Goal: Navigation & Orientation: Find specific page/section

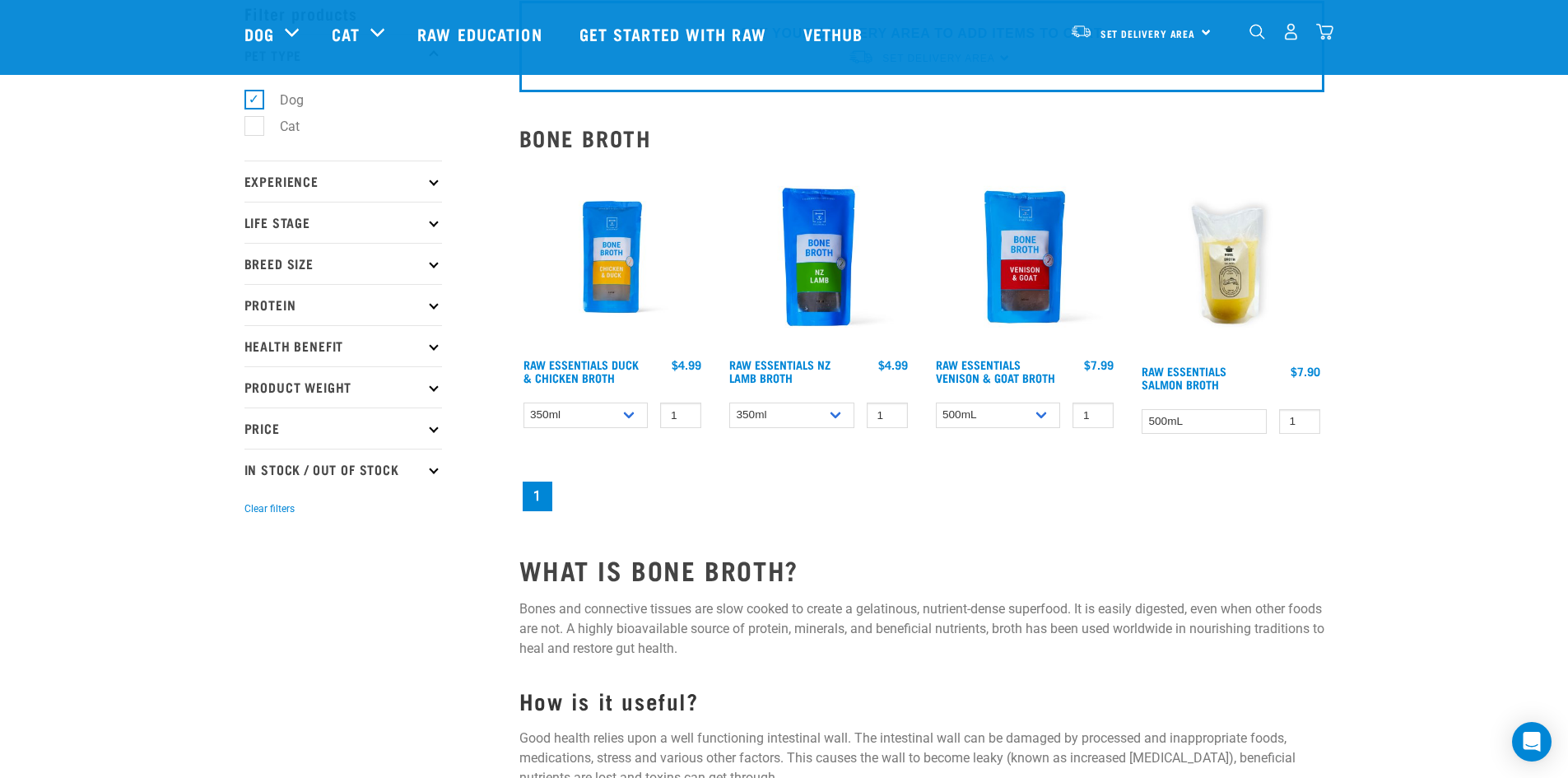
click at [1233, 282] on img at bounding box center [1231, 260] width 187 height 192
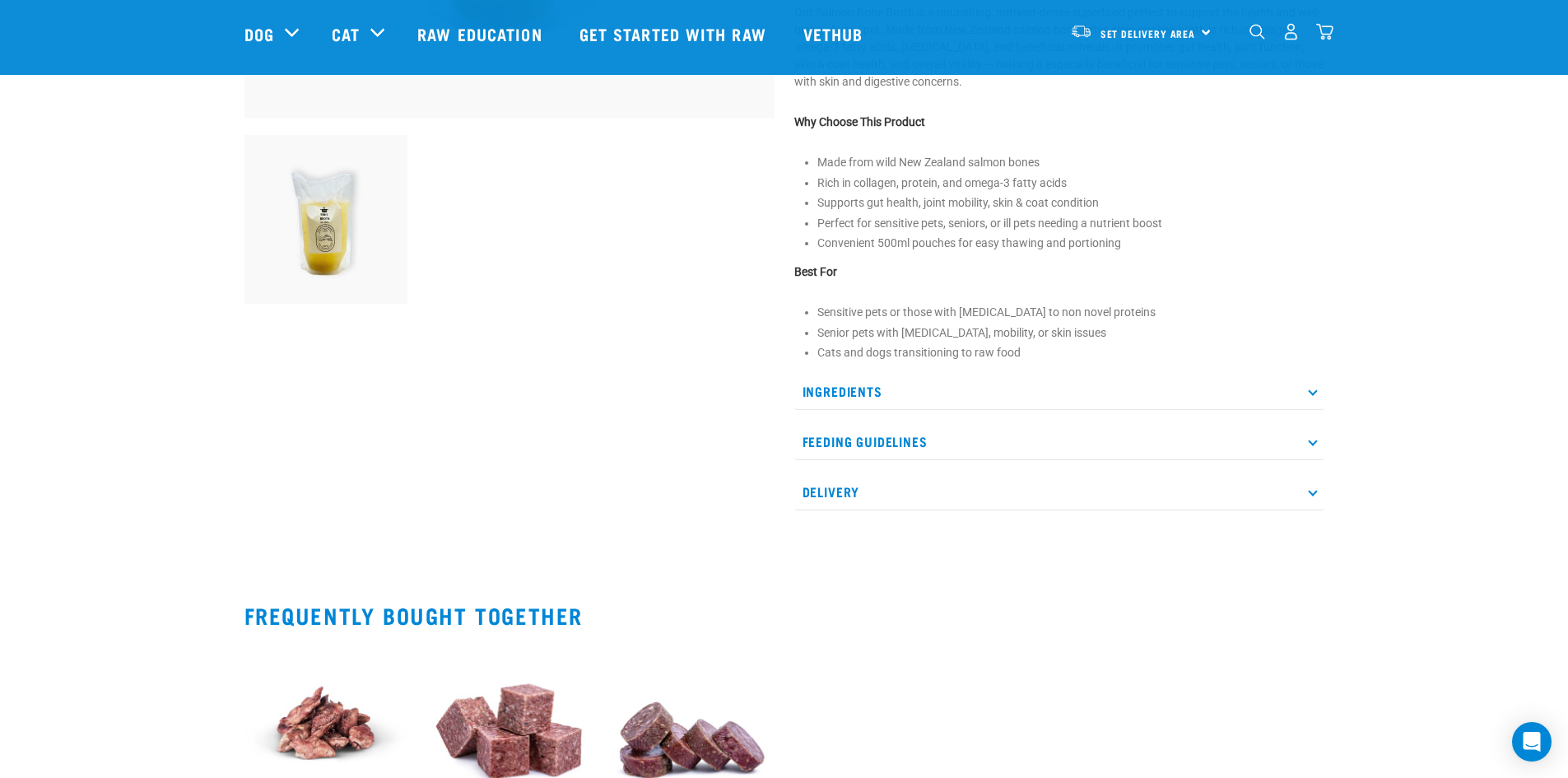
scroll to position [577, 0]
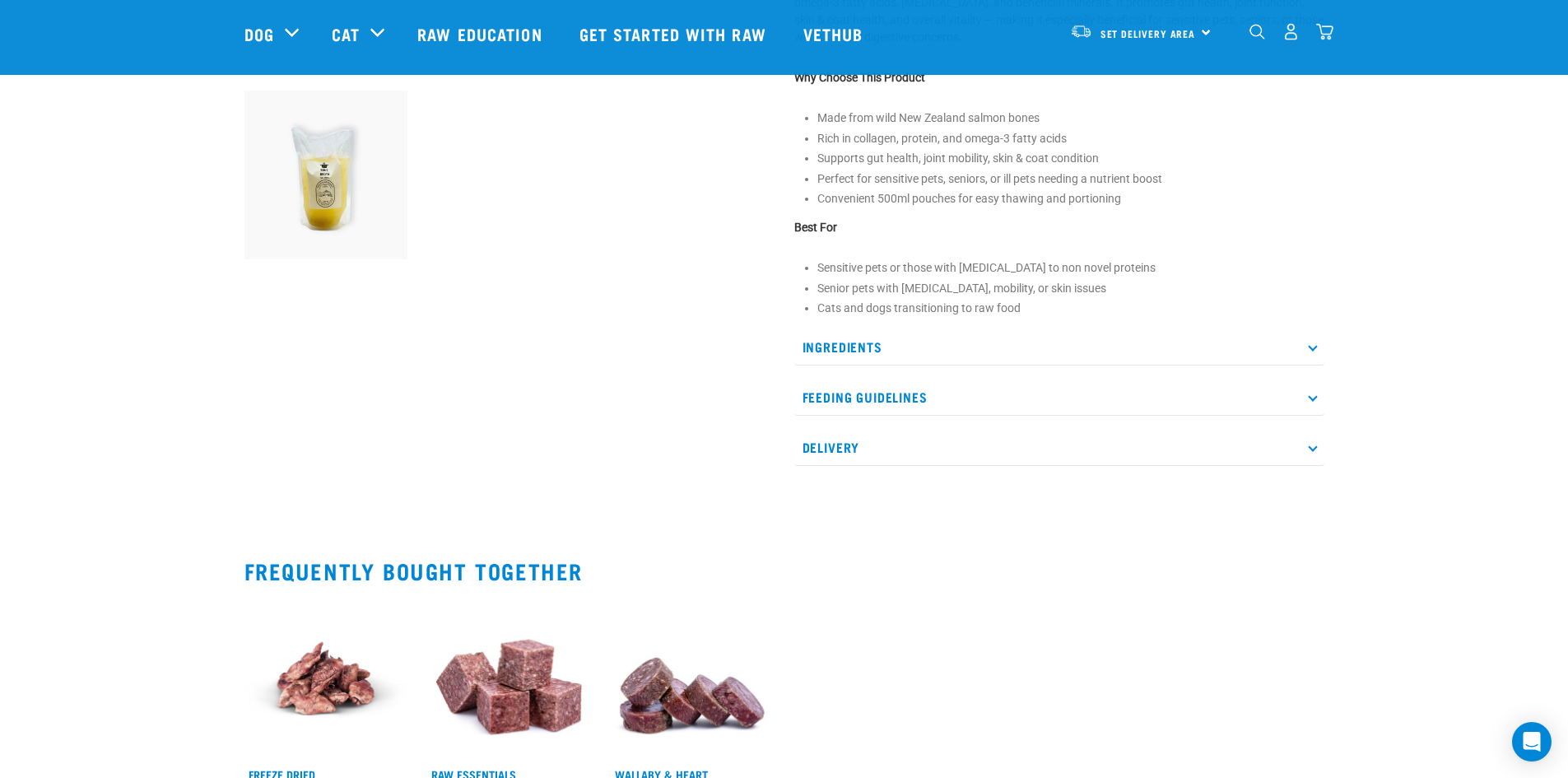
click at [1306, 354] on p "Ingredients" at bounding box center [1059, 347] width 530 height 37
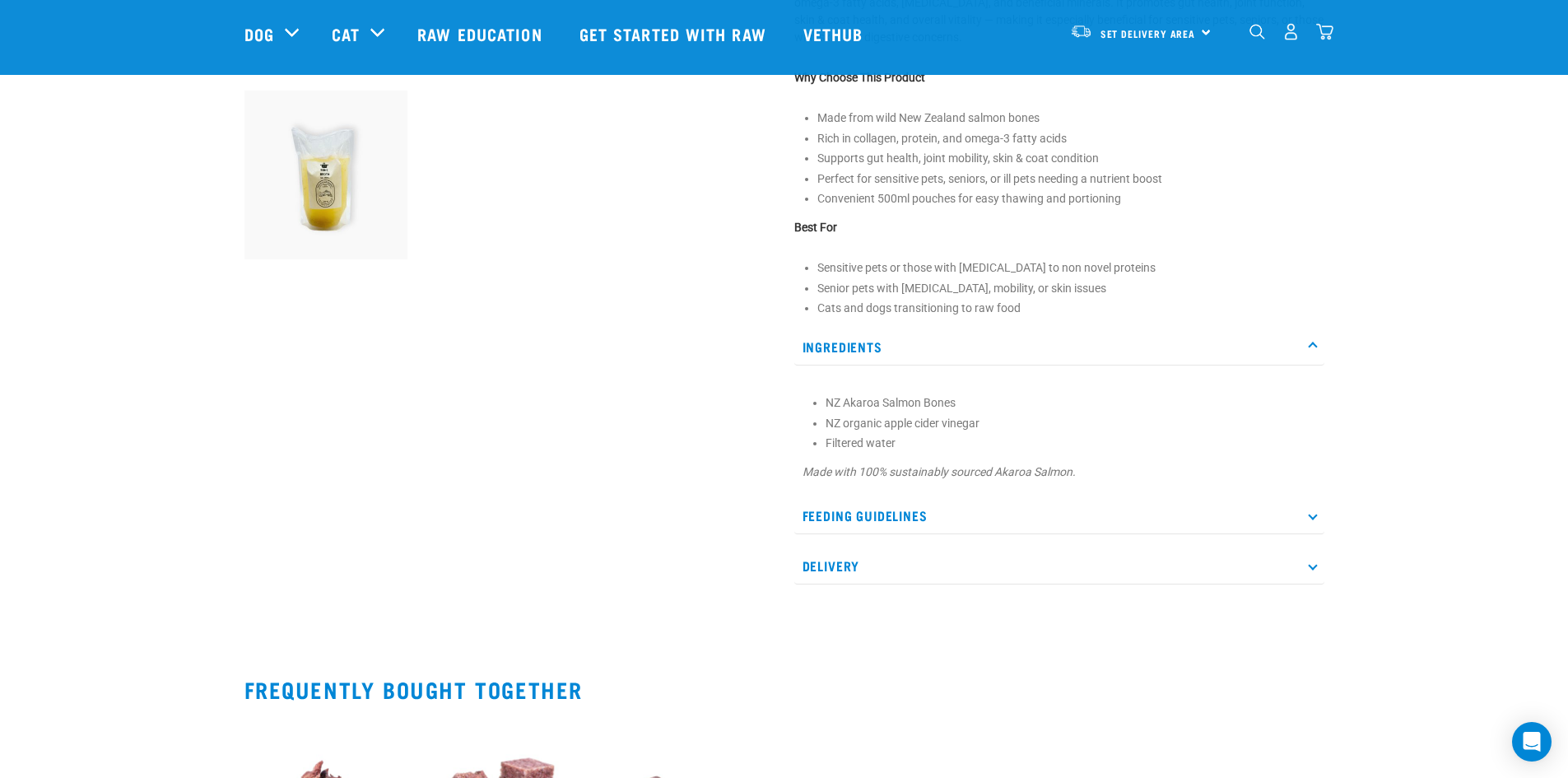
click at [1306, 354] on p "Ingredients" at bounding box center [1059, 347] width 530 height 37
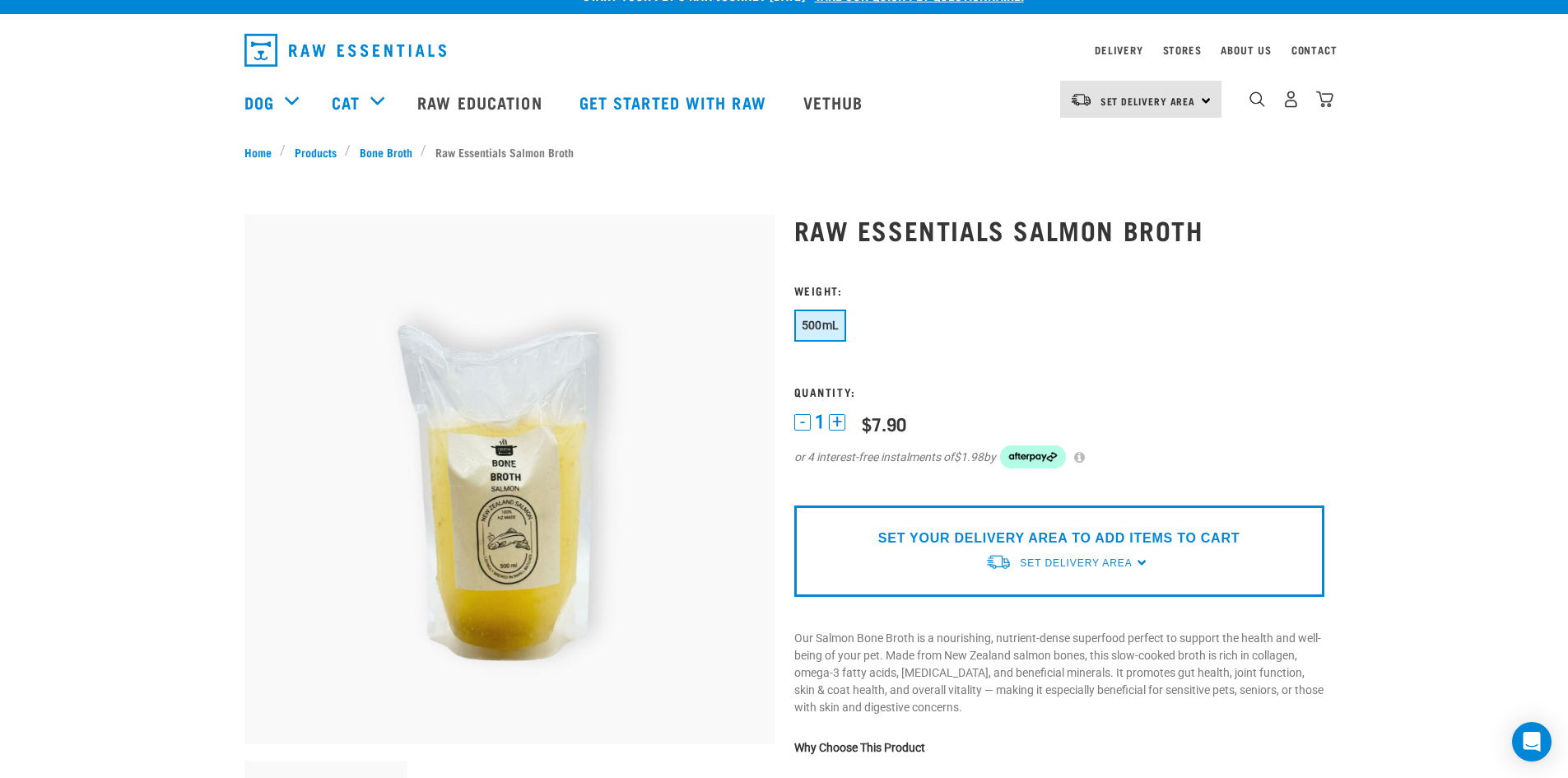
scroll to position [0, 0]
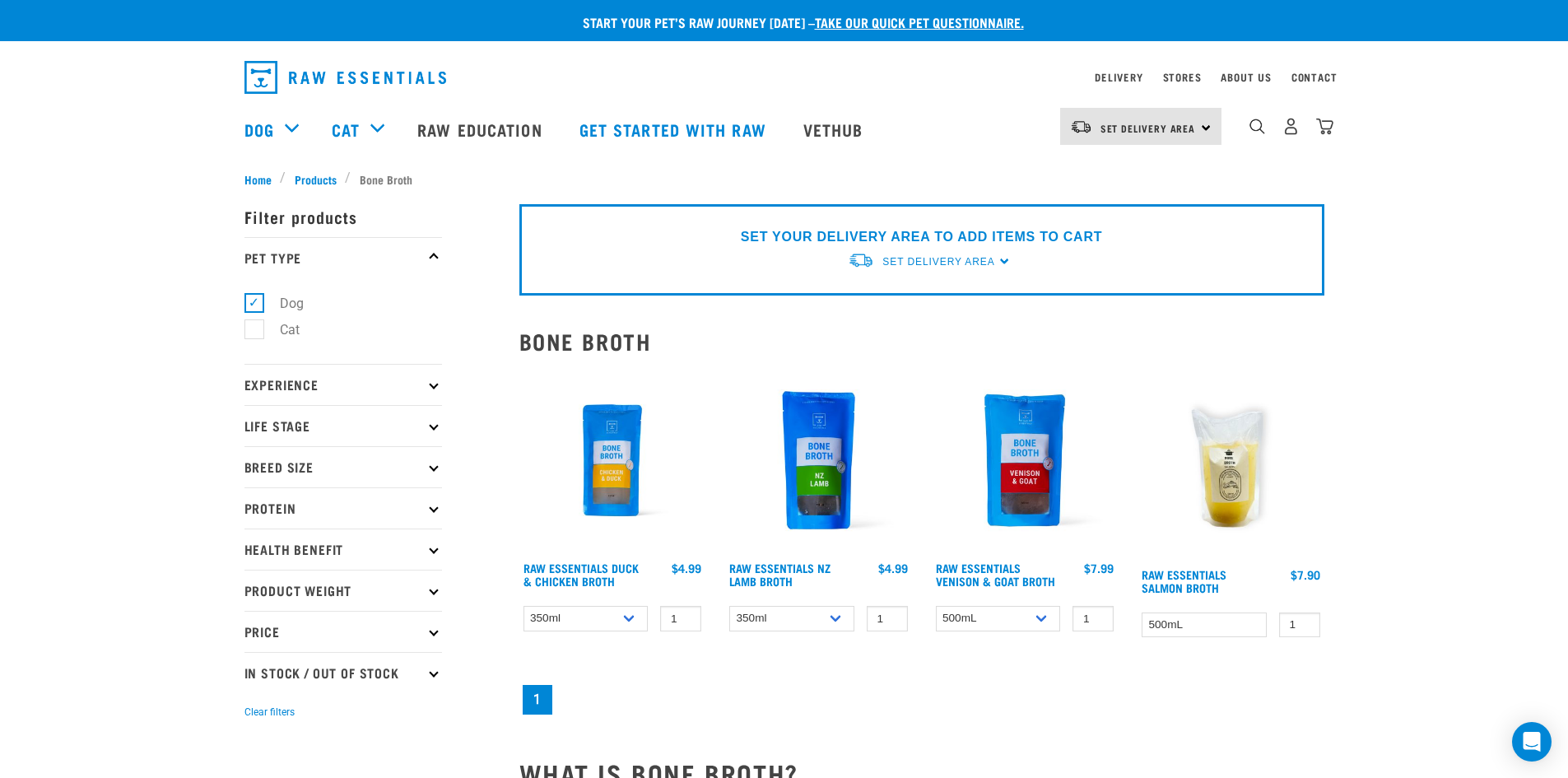
click at [422, 425] on p "Life Stage" at bounding box center [343, 426] width 197 height 42
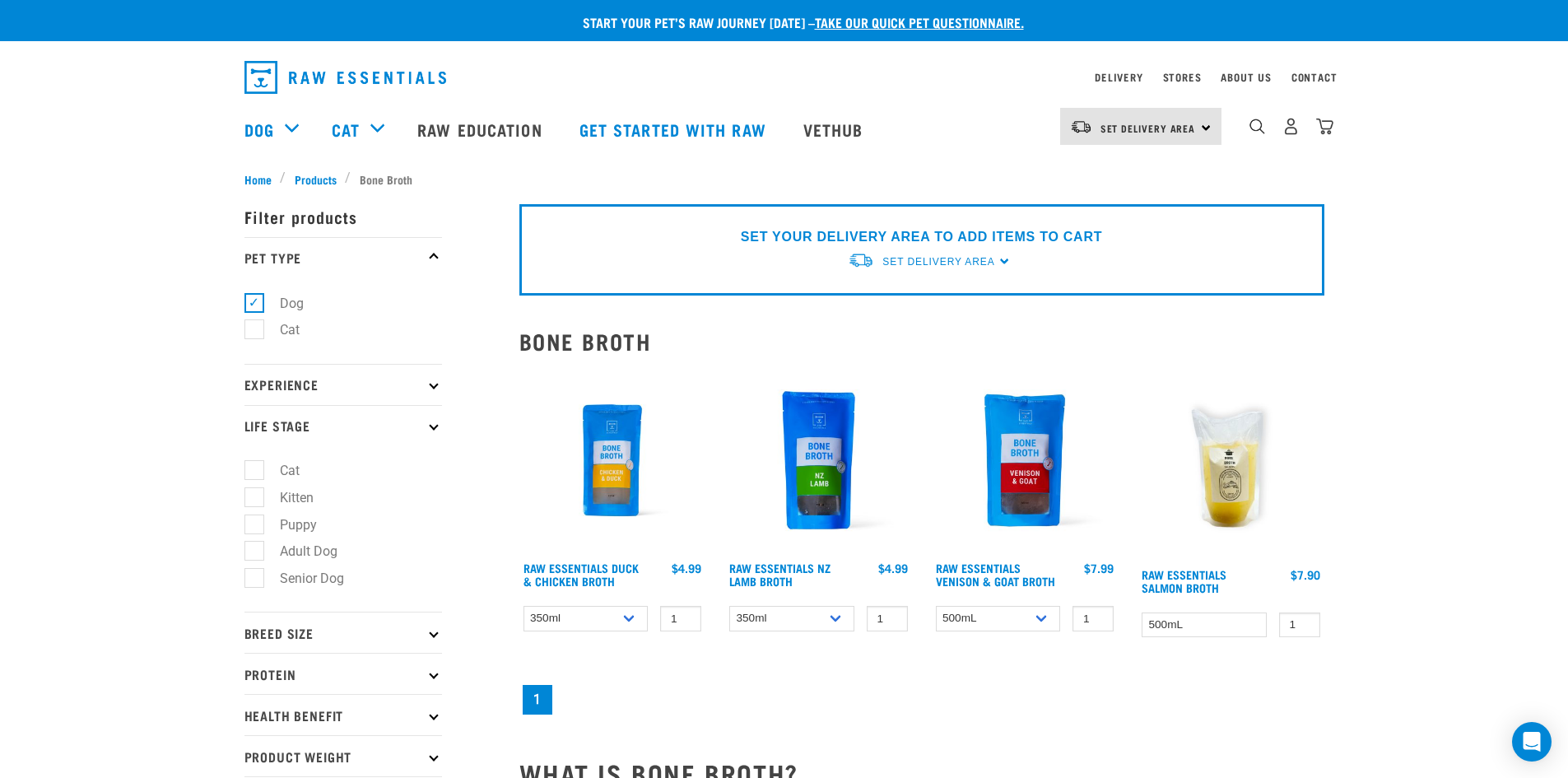
click at [435, 432] on p "Life Stage" at bounding box center [343, 426] width 197 height 42
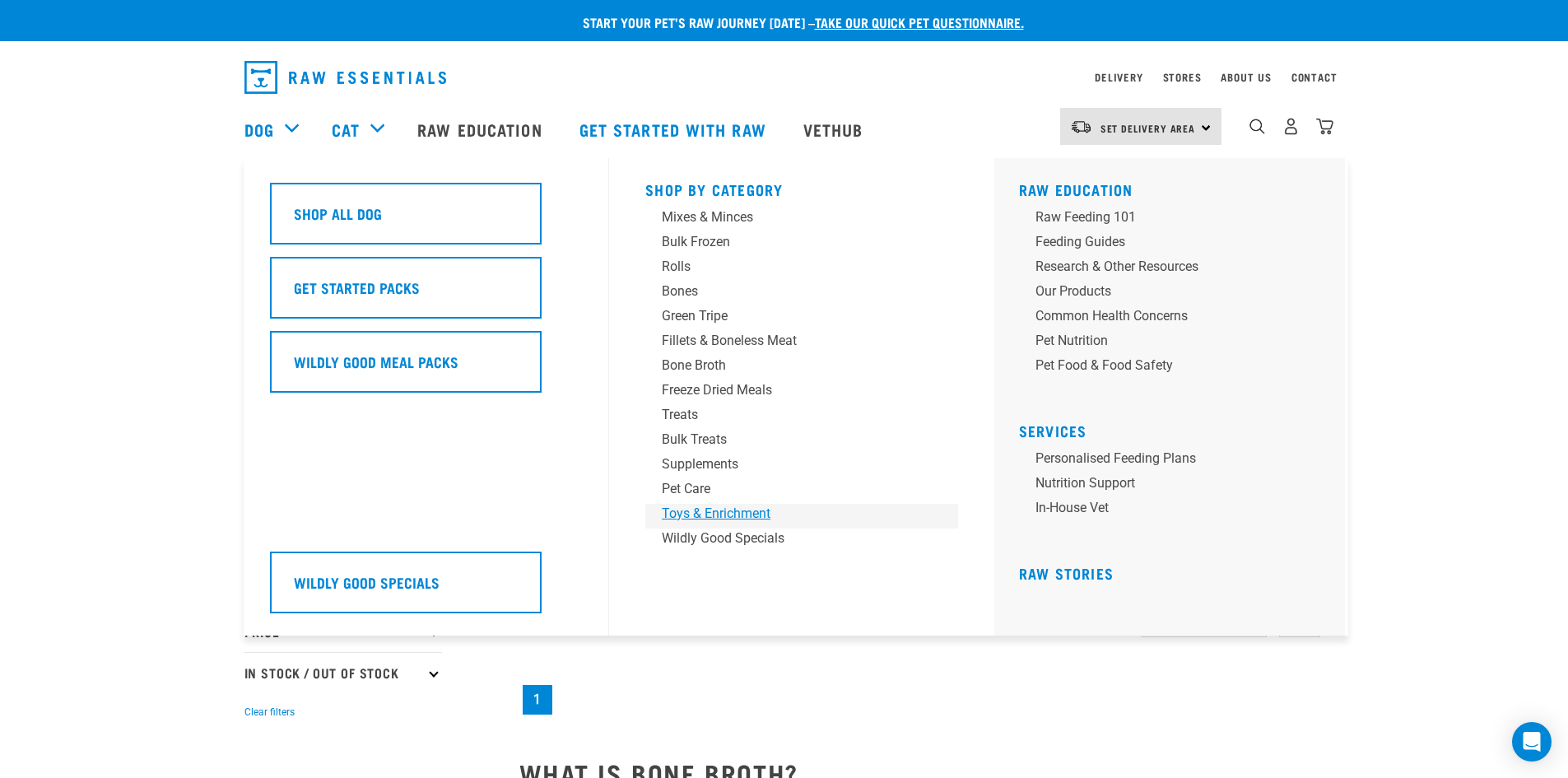
click at [738, 517] on div "Toys & Enrichment" at bounding box center [789, 514] width 257 height 20
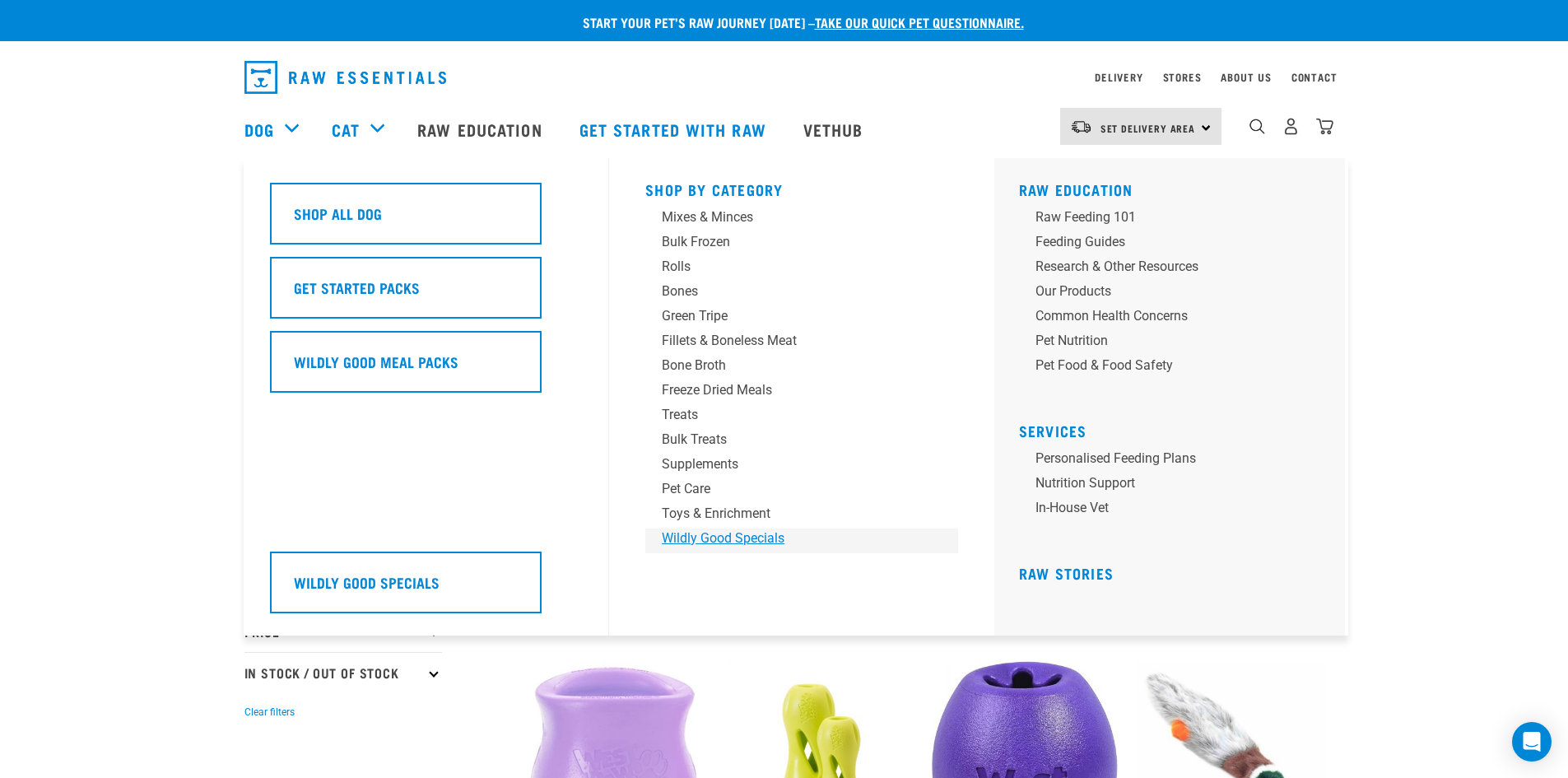
click at [703, 539] on div "Wildly Good Specials" at bounding box center [789, 539] width 257 height 20
